Goal: Task Accomplishment & Management: Manage account settings

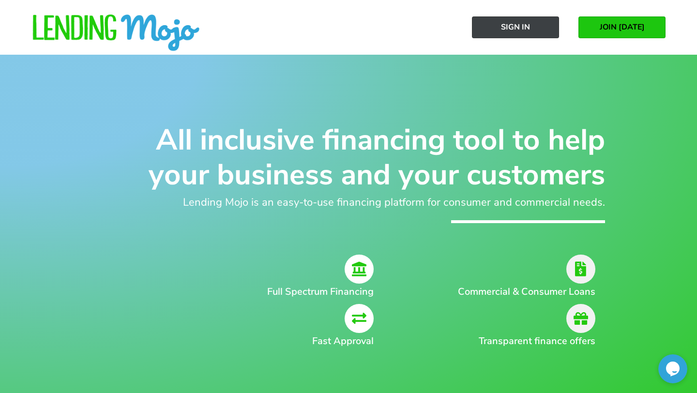
click at [531, 29] on link "Sign In" at bounding box center [515, 27] width 87 height 22
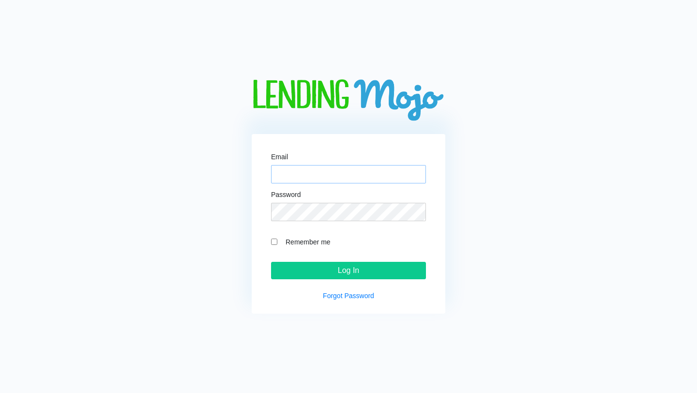
click at [348, 168] on input "Email" at bounding box center [348, 174] width 155 height 18
type input "[PERSON_NAME][EMAIL_ADDRESS][DOMAIN_NAME]"
click at [271, 262] on input "Log In" at bounding box center [348, 270] width 155 height 17
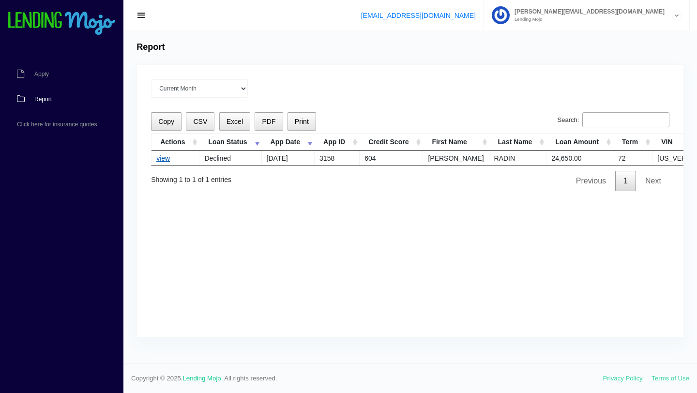
click at [164, 156] on link "view" at bounding box center [163, 159] width 14 height 8
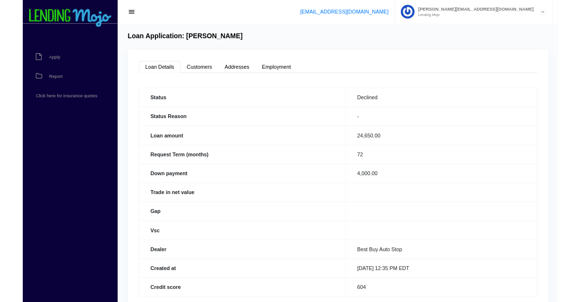
scroll to position [49, 0]
